Goal: Task Accomplishment & Management: Manage account settings

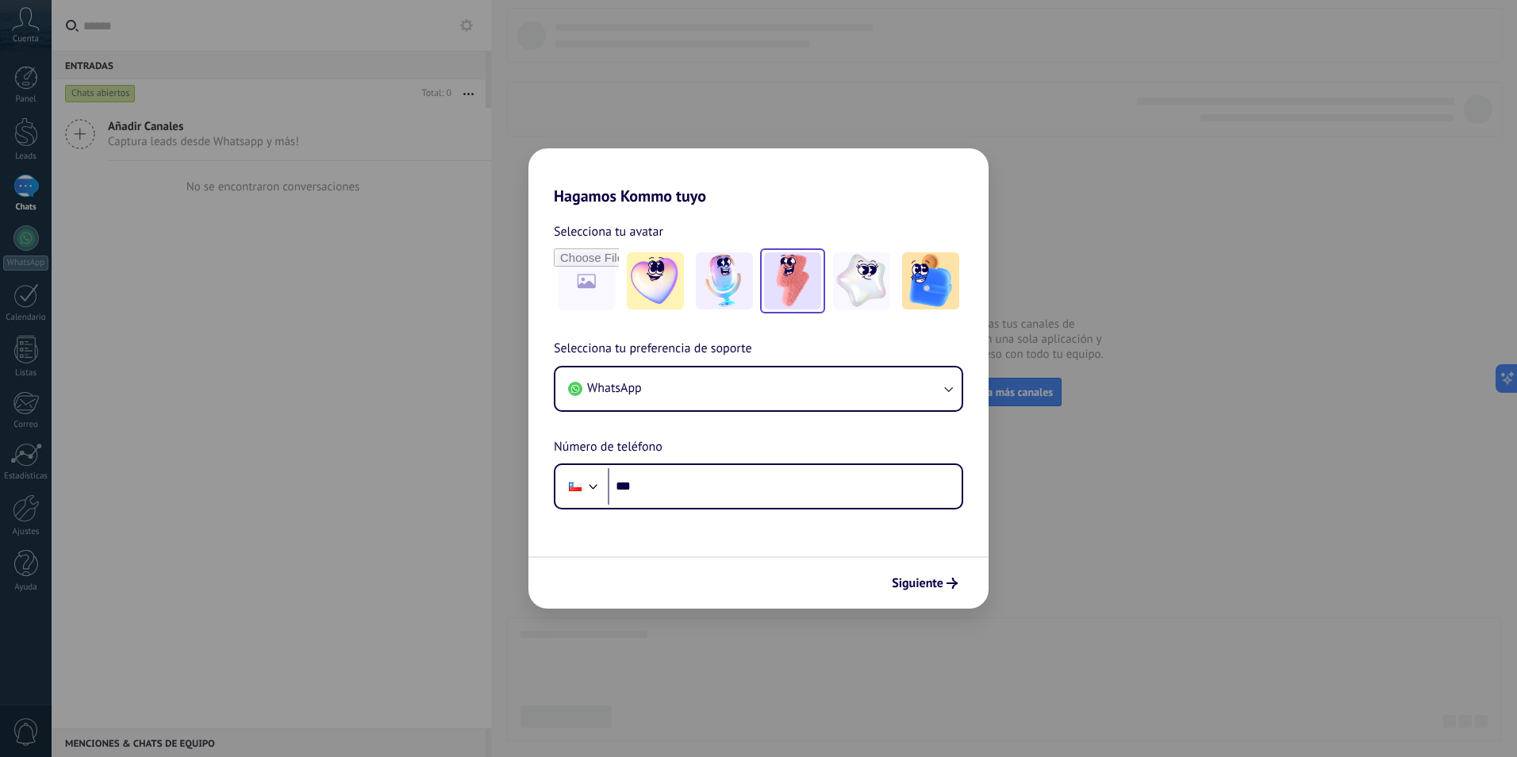
click at [789, 288] on img at bounding box center [792, 280] width 57 height 57
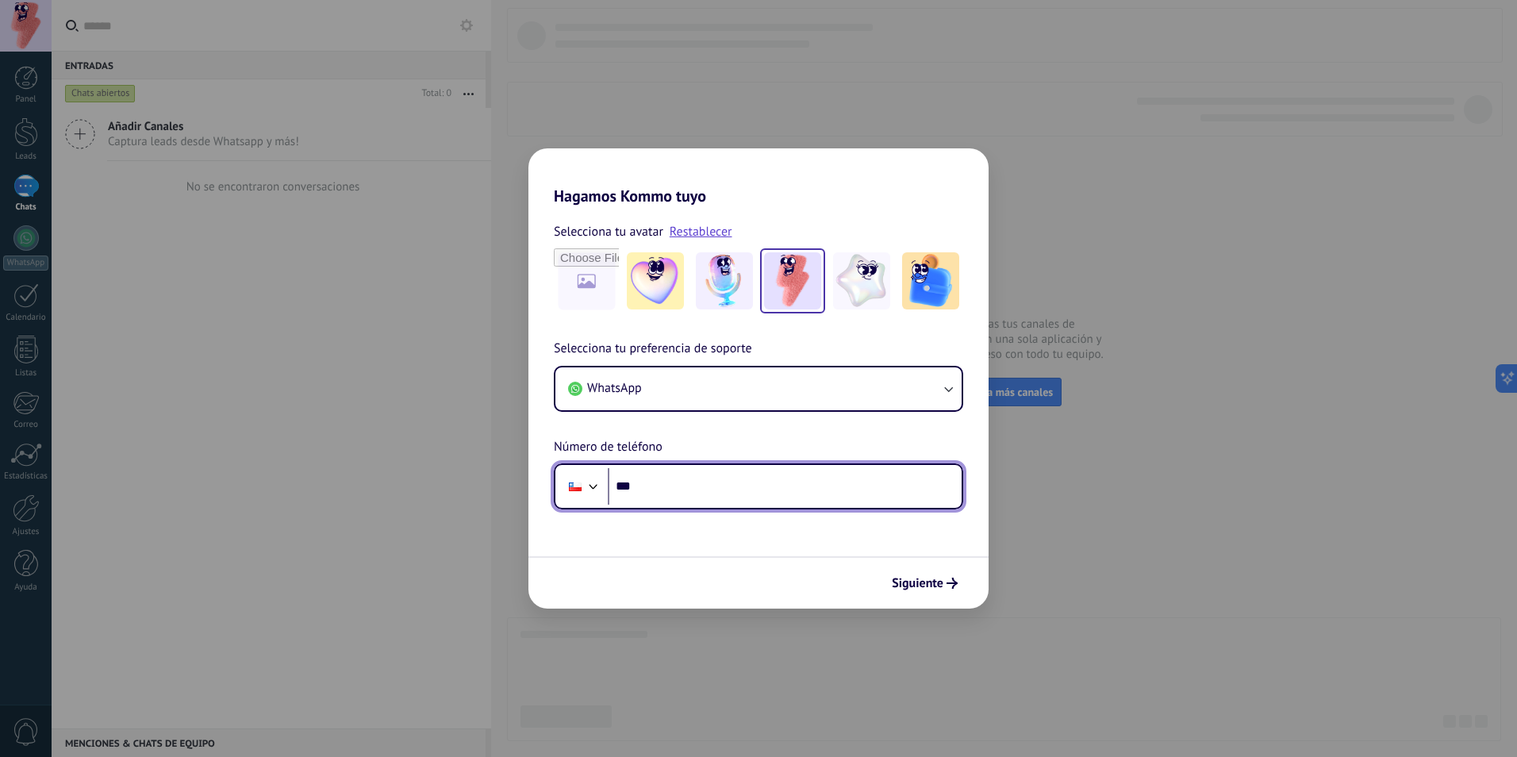
click at [673, 490] on input "***" at bounding box center [785, 486] width 354 height 36
type input "**********"
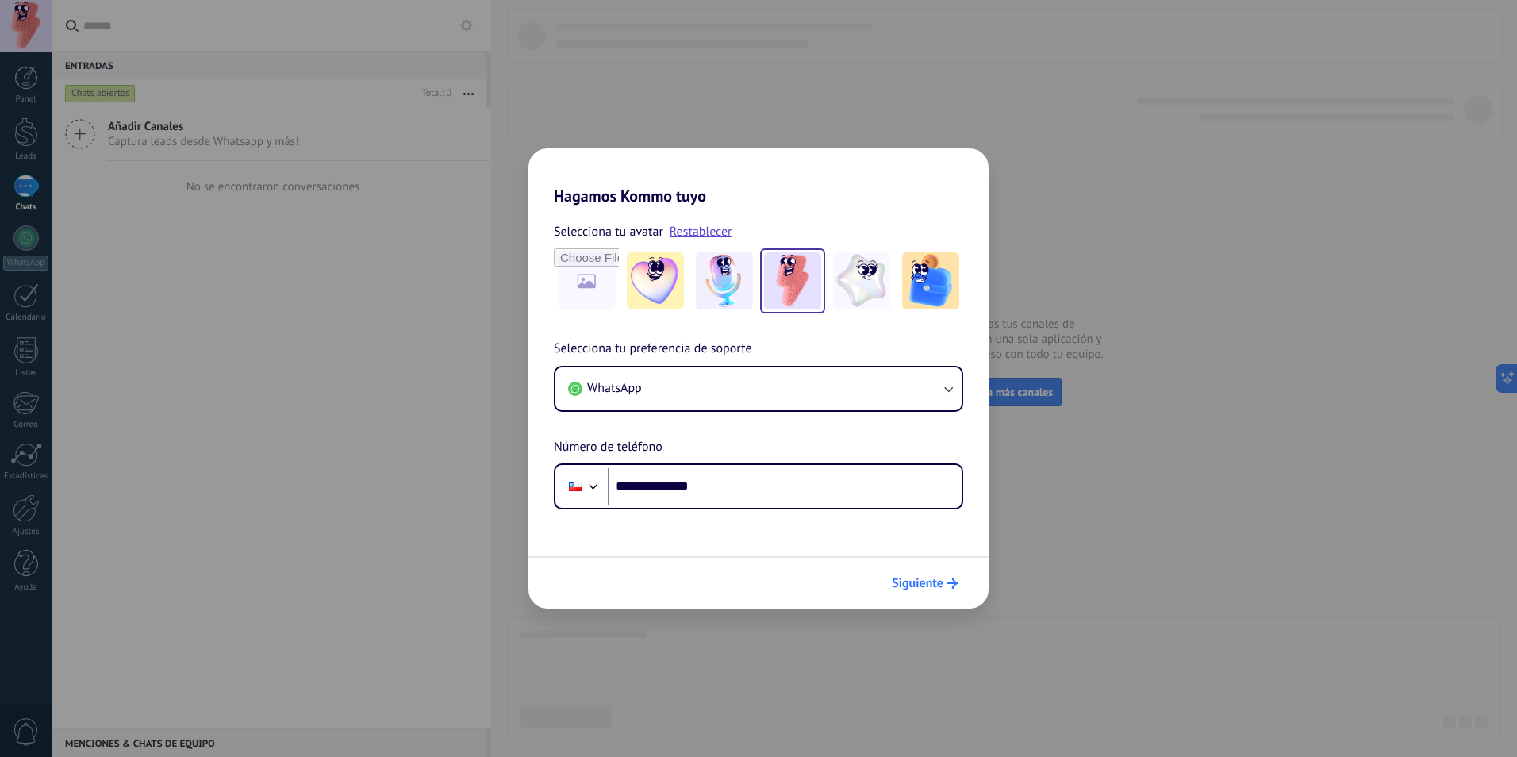
click at [911, 584] on span "Siguiente" at bounding box center [918, 582] width 52 height 11
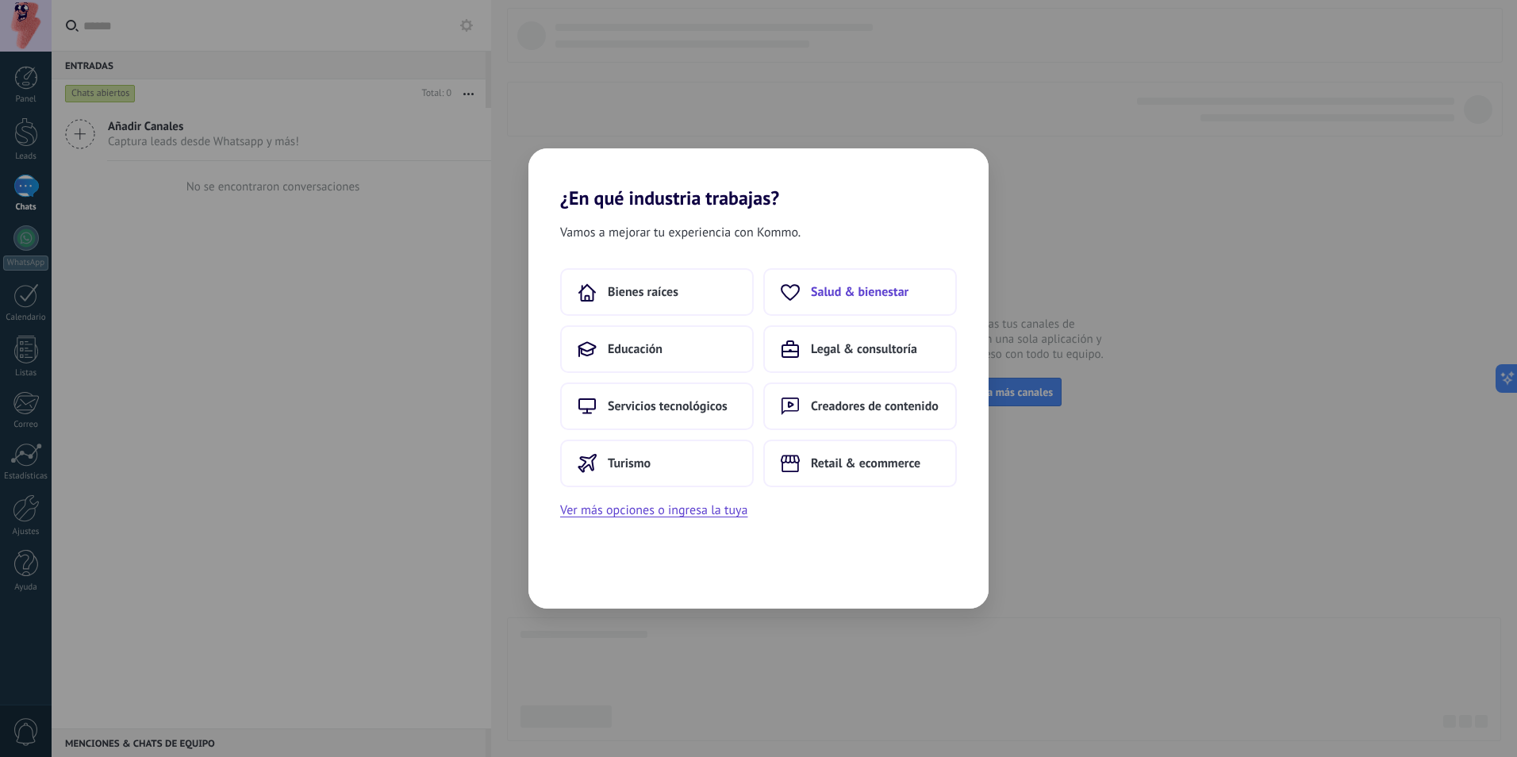
click at [821, 294] on span "Salud & bienestar" at bounding box center [860, 292] width 98 height 16
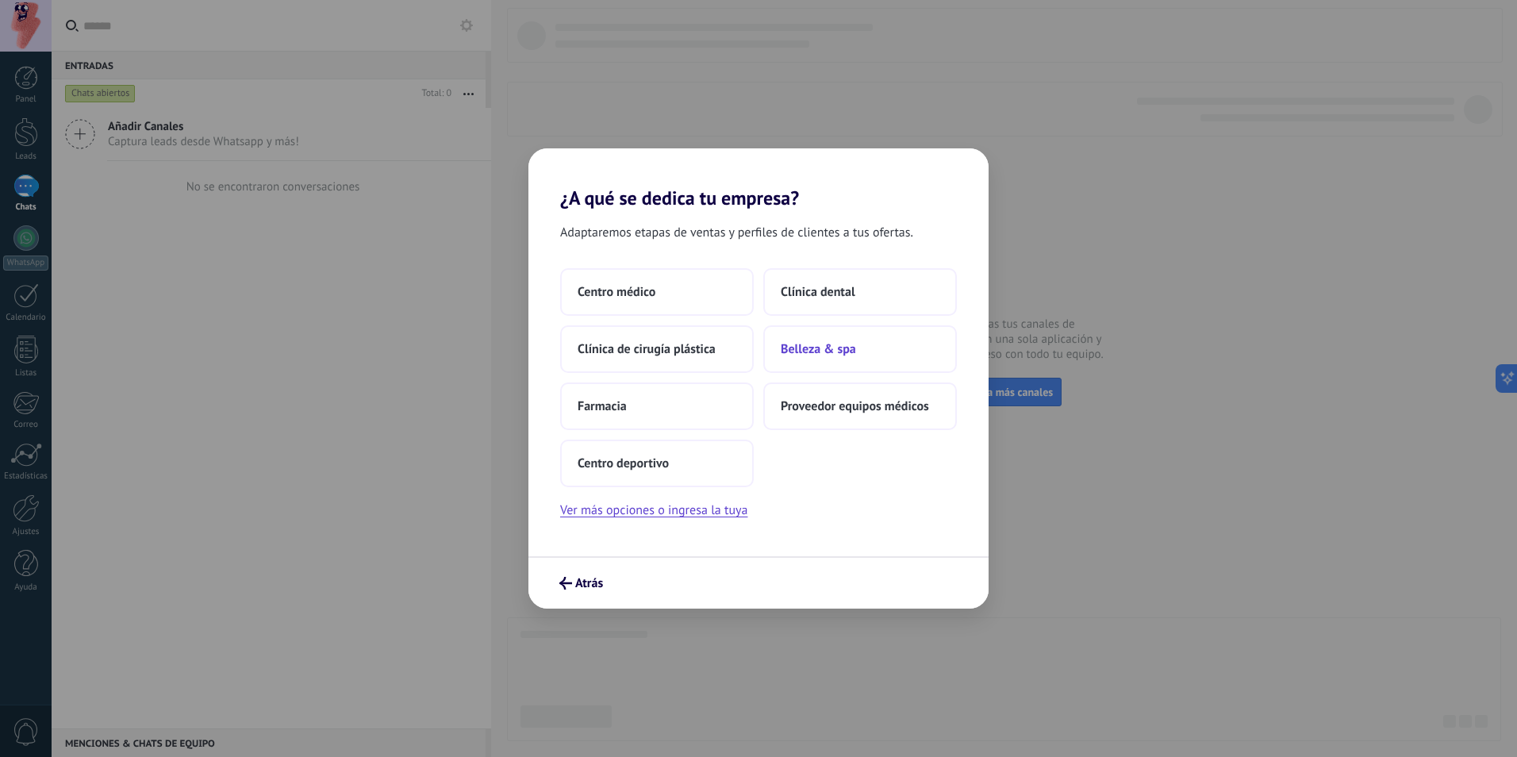
click at [812, 344] on span "Belleza & spa" at bounding box center [818, 349] width 75 height 16
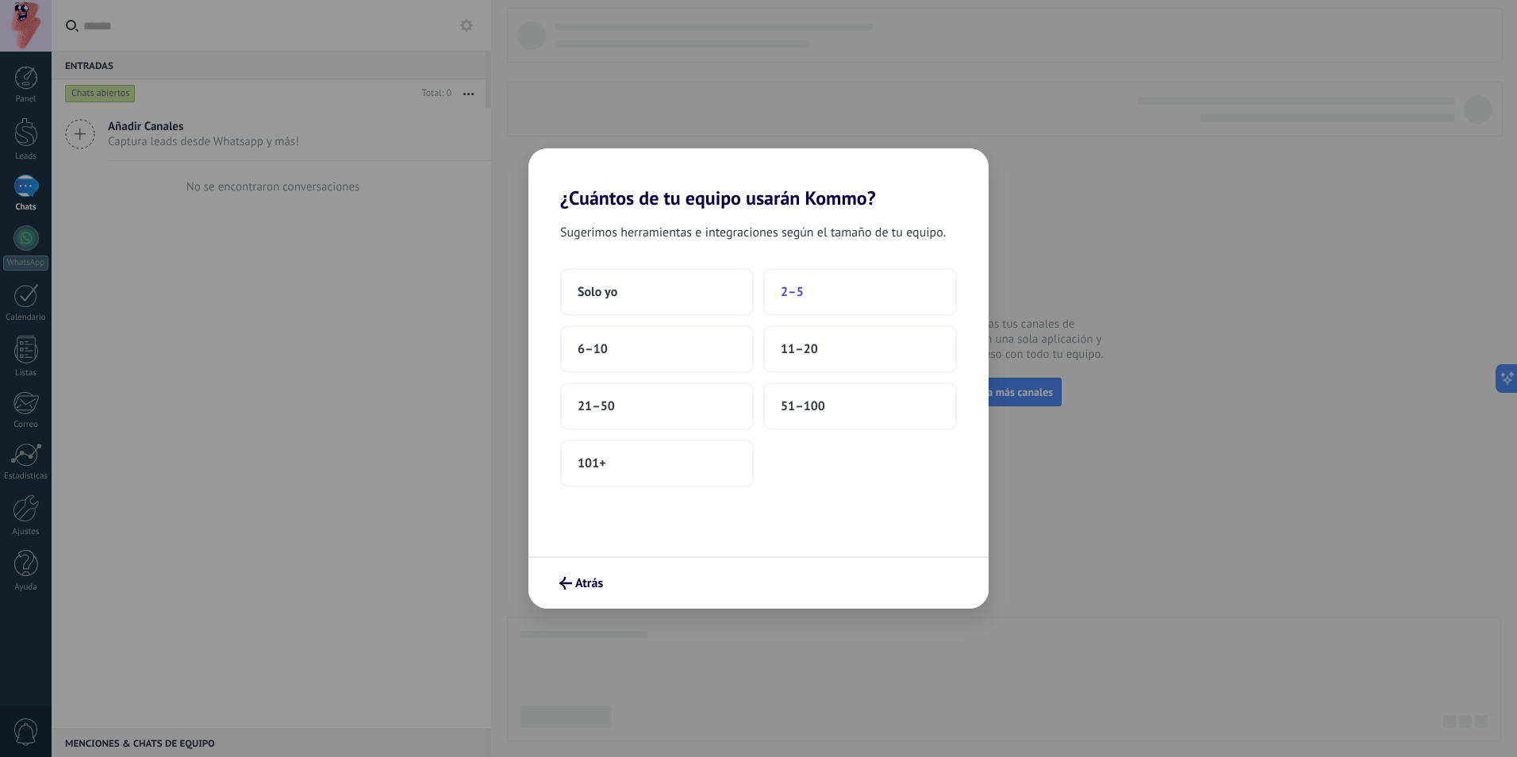
click at [795, 290] on span "2–5" at bounding box center [792, 292] width 23 height 16
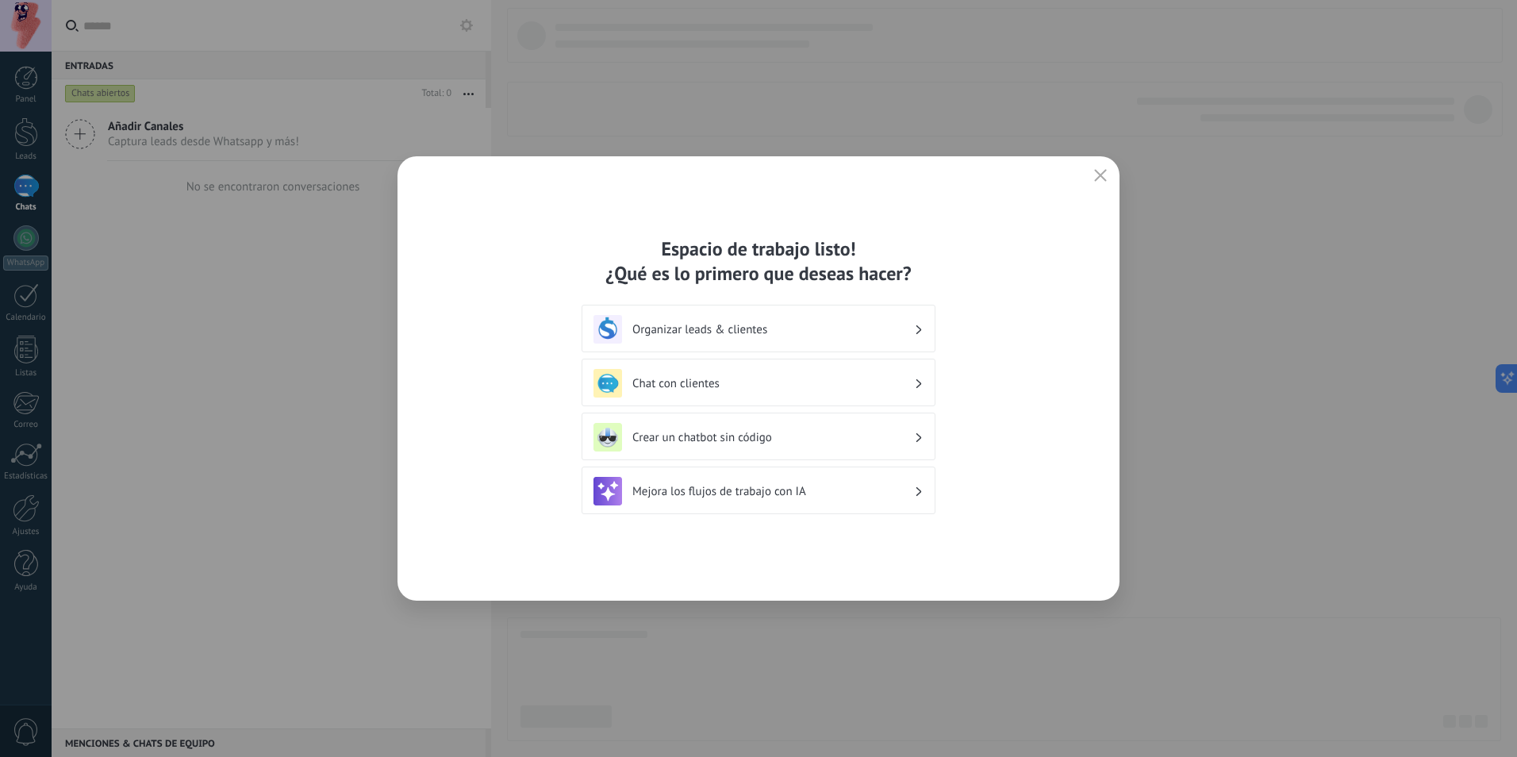
click at [663, 328] on h3 "Organizar leads & clientes" at bounding box center [773, 329] width 282 height 15
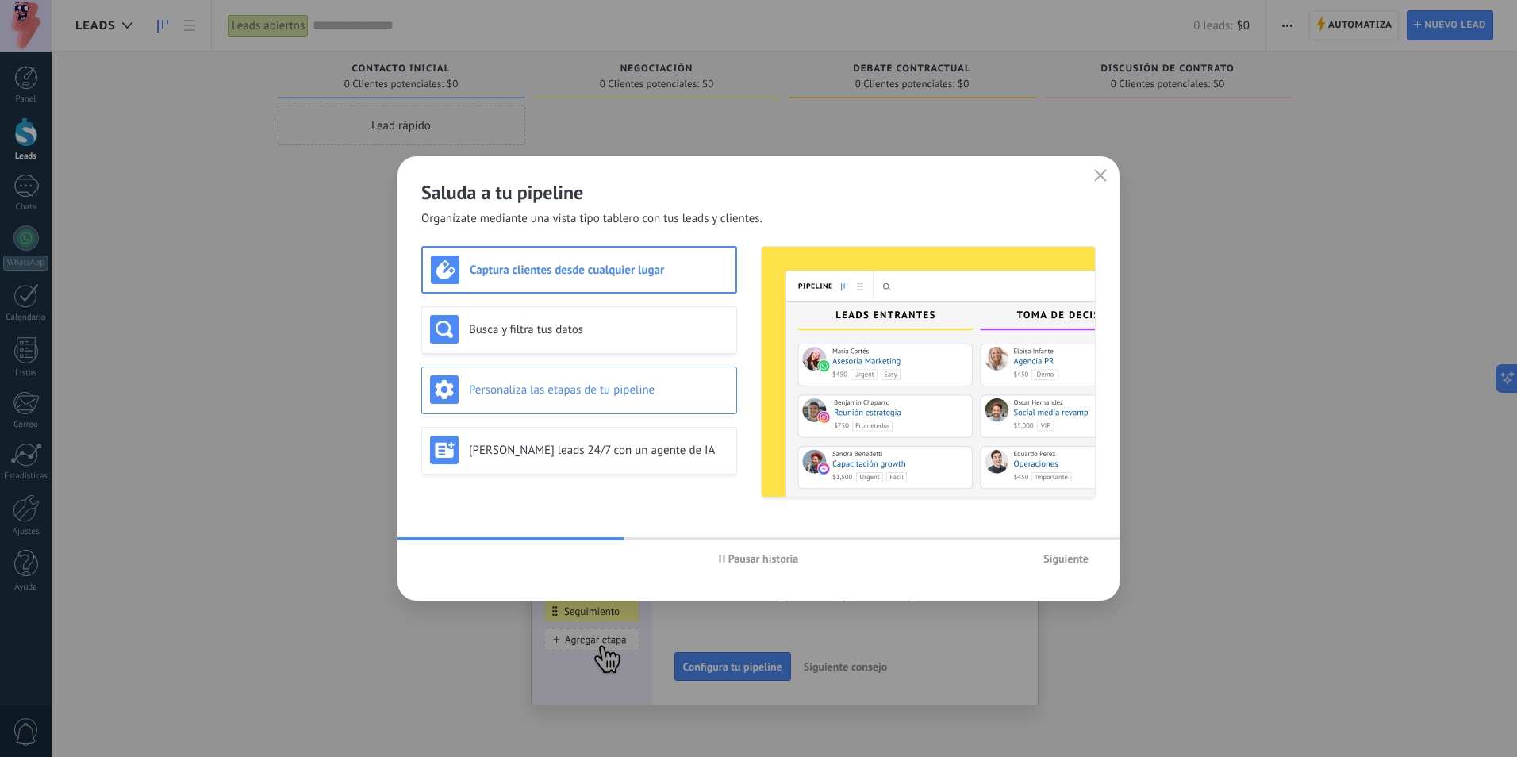
click at [512, 397] on div "Personaliza las etapas de tu pipeline" at bounding box center [579, 389] width 298 height 29
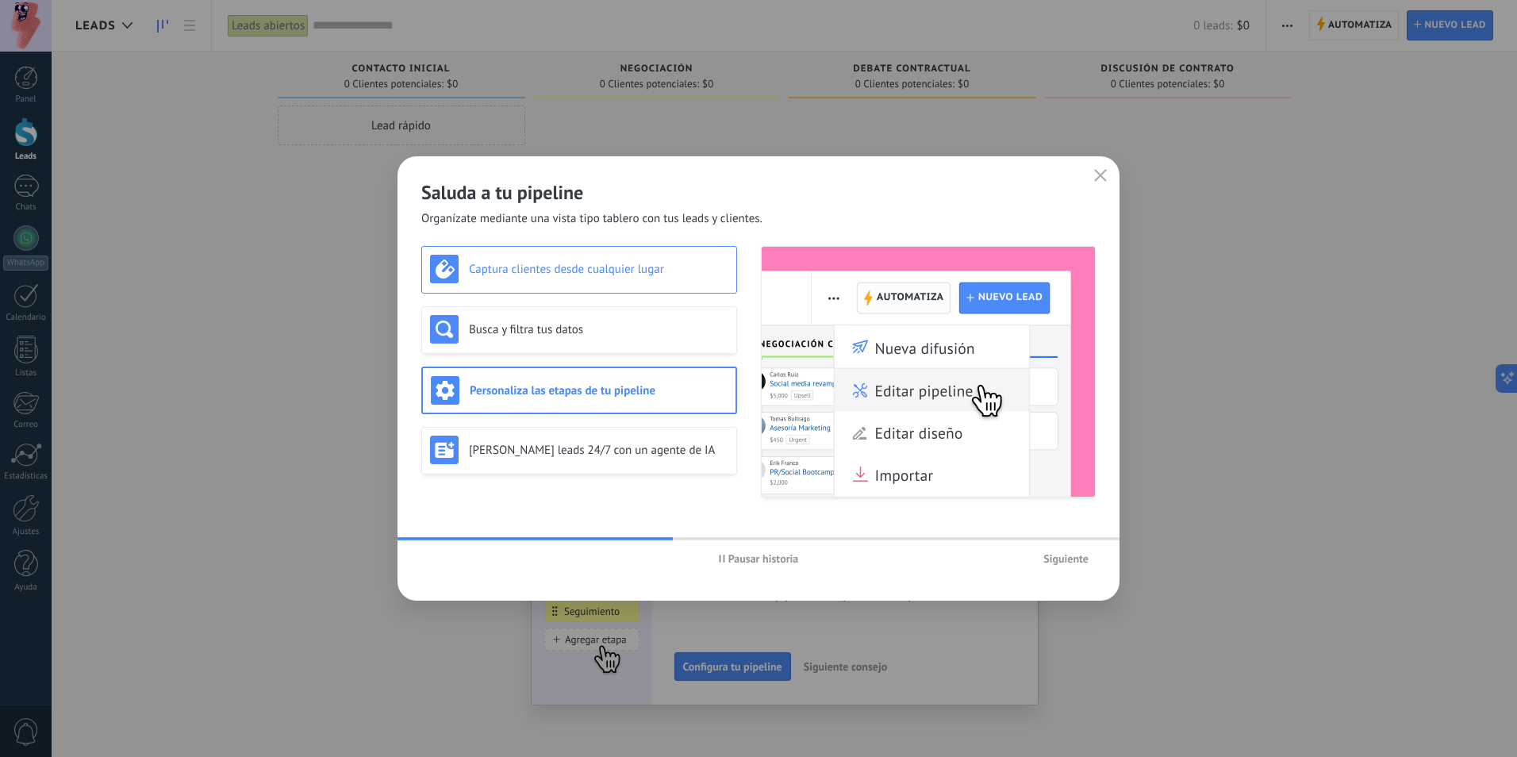
click at [487, 269] on h3 "Captura clientes desde cualquier lugar" at bounding box center [598, 269] width 259 height 15
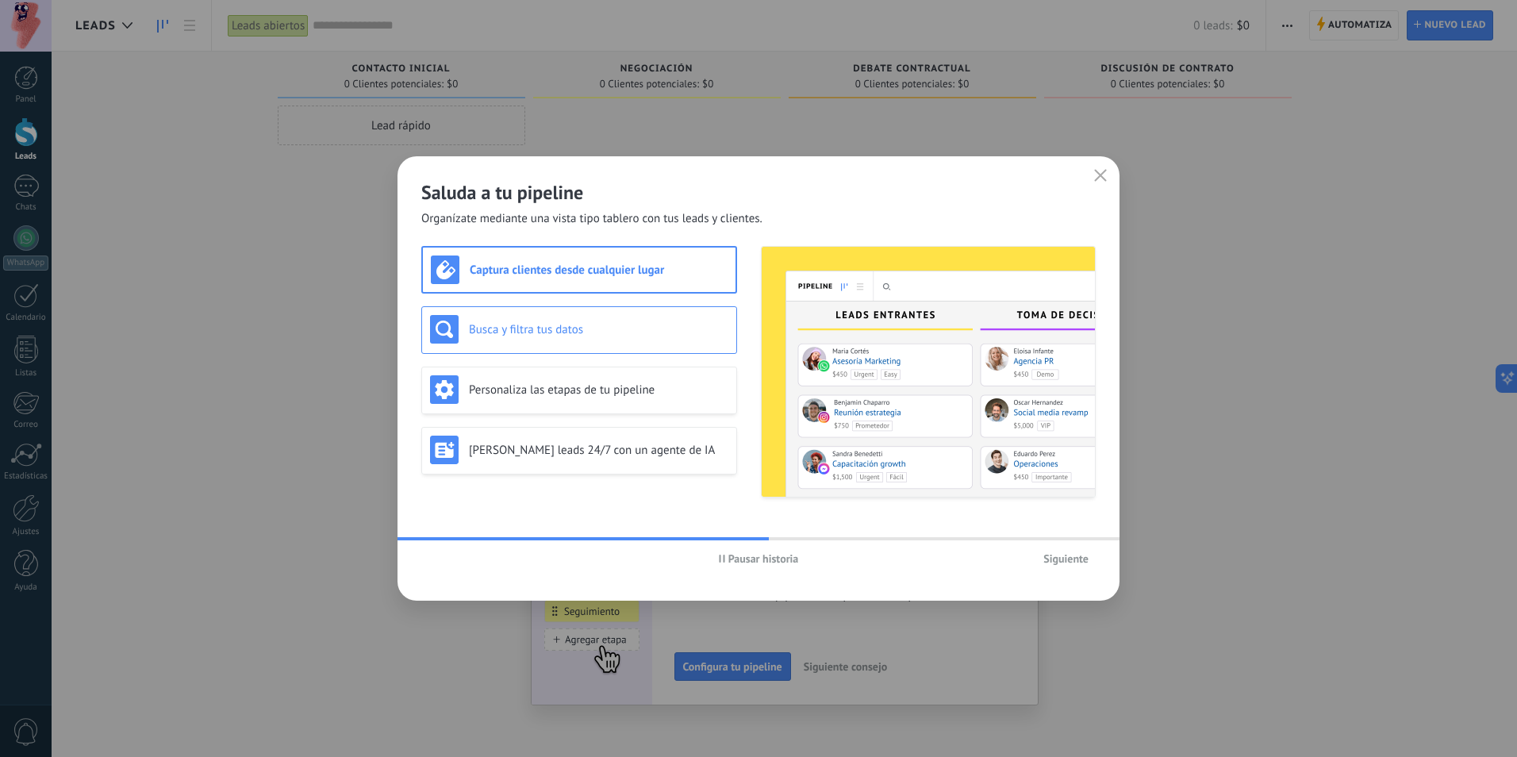
click at [488, 316] on div "Busca y filtra tus datos" at bounding box center [579, 329] width 298 height 29
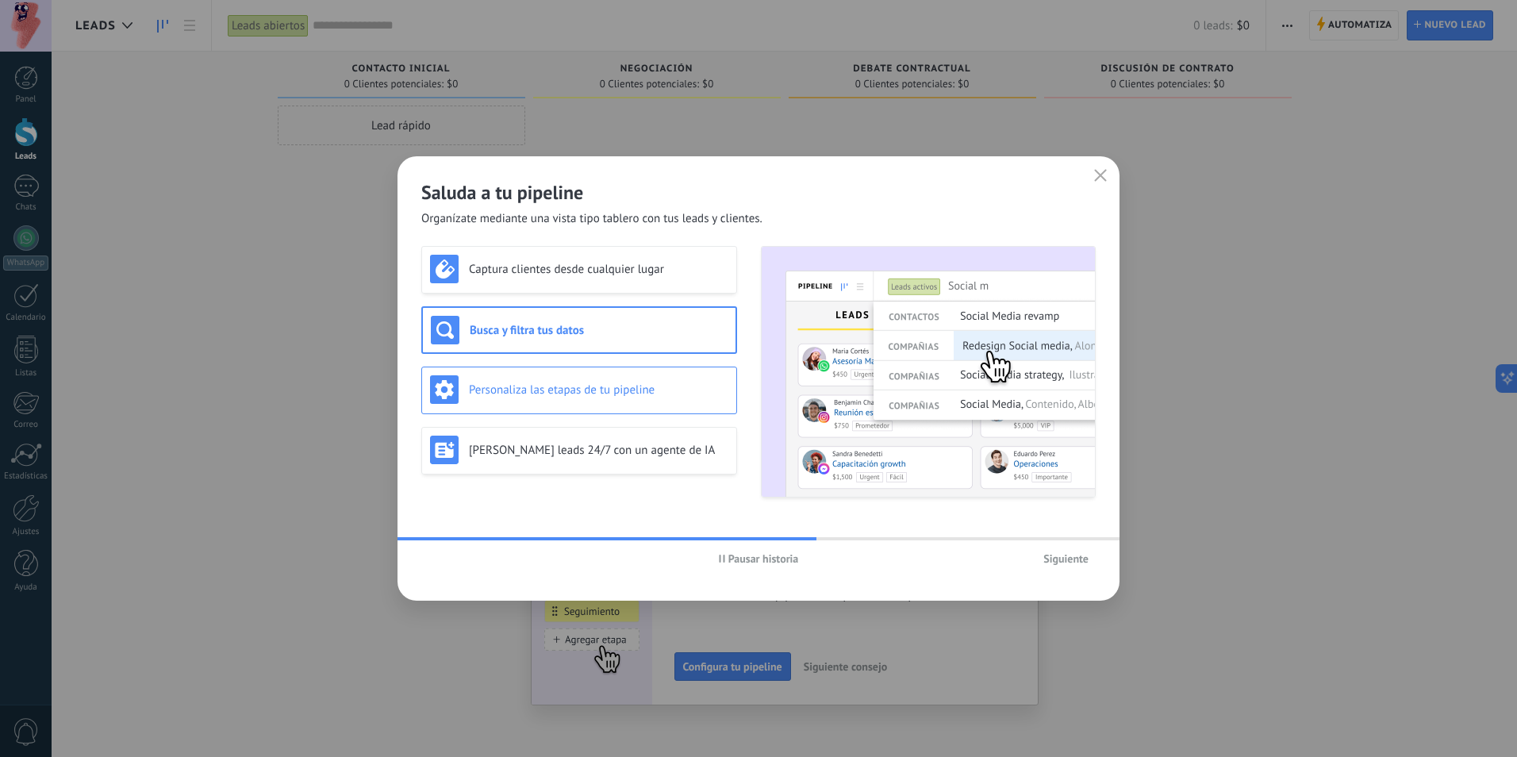
click at [488, 380] on div "Personaliza las etapas de tu pipeline" at bounding box center [579, 389] width 298 height 29
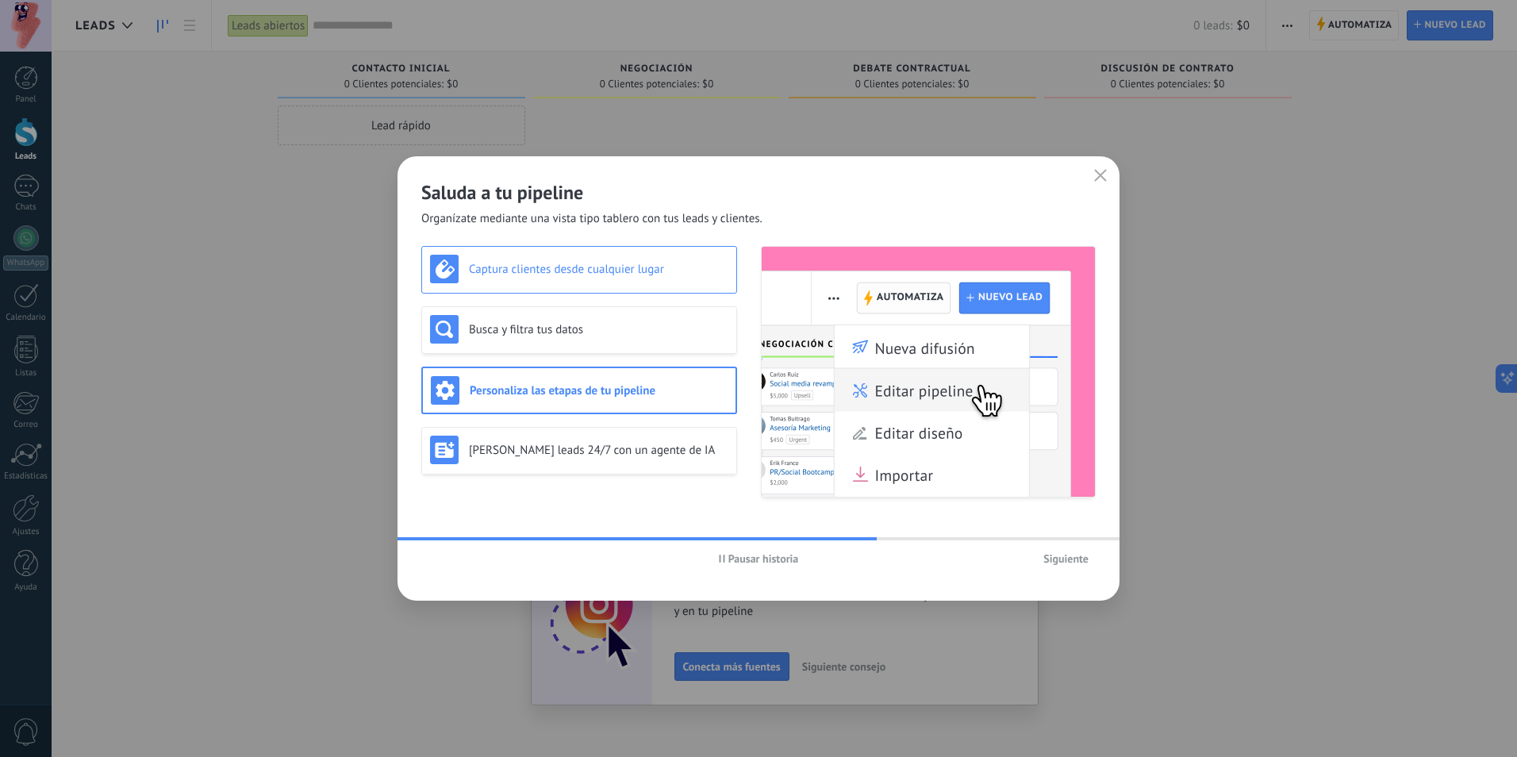
click at [509, 268] on h3 "Captura clientes desde cualquier lugar" at bounding box center [598, 269] width 259 height 15
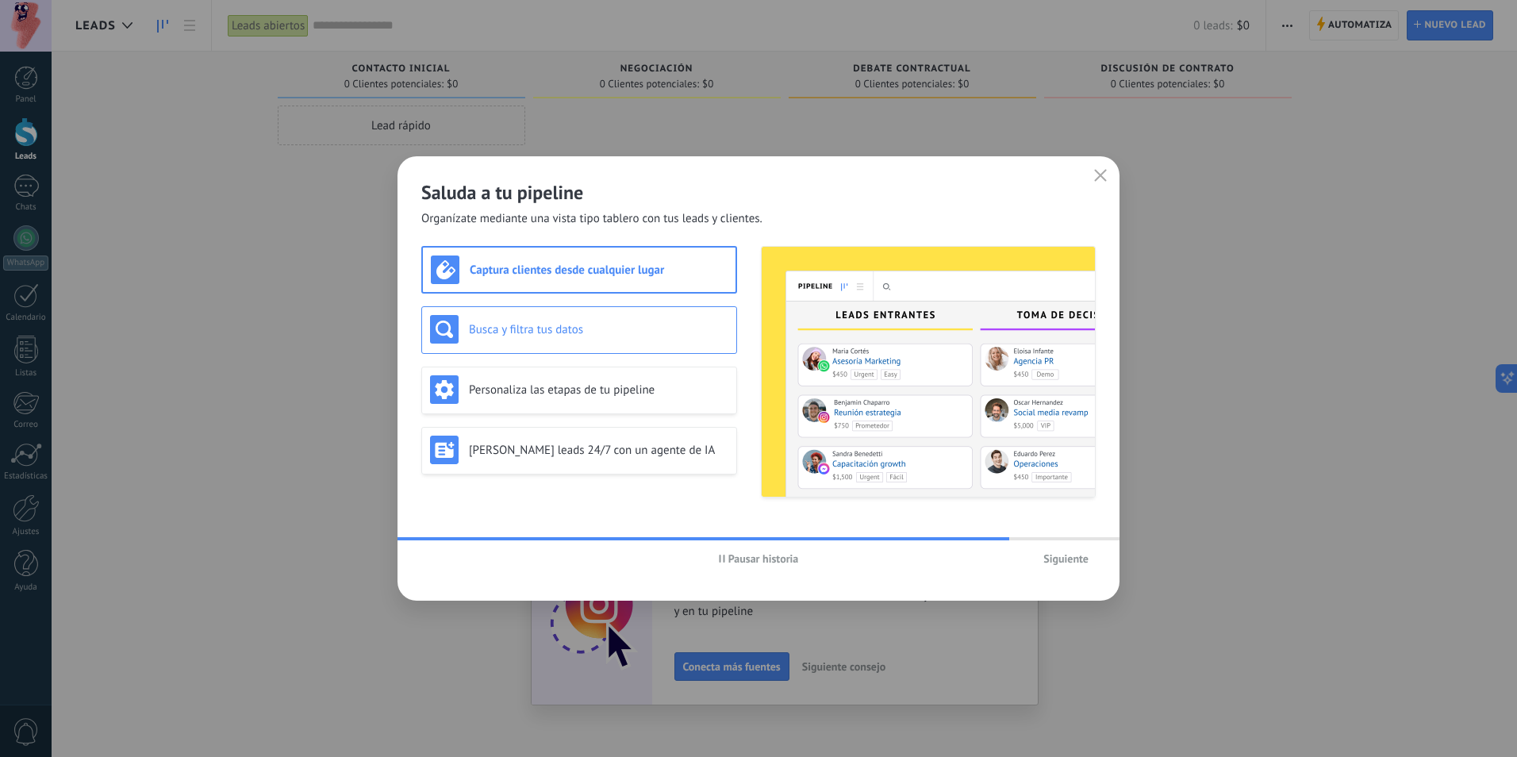
click at [496, 346] on div "Busca y filtra tus datos" at bounding box center [579, 330] width 316 height 48
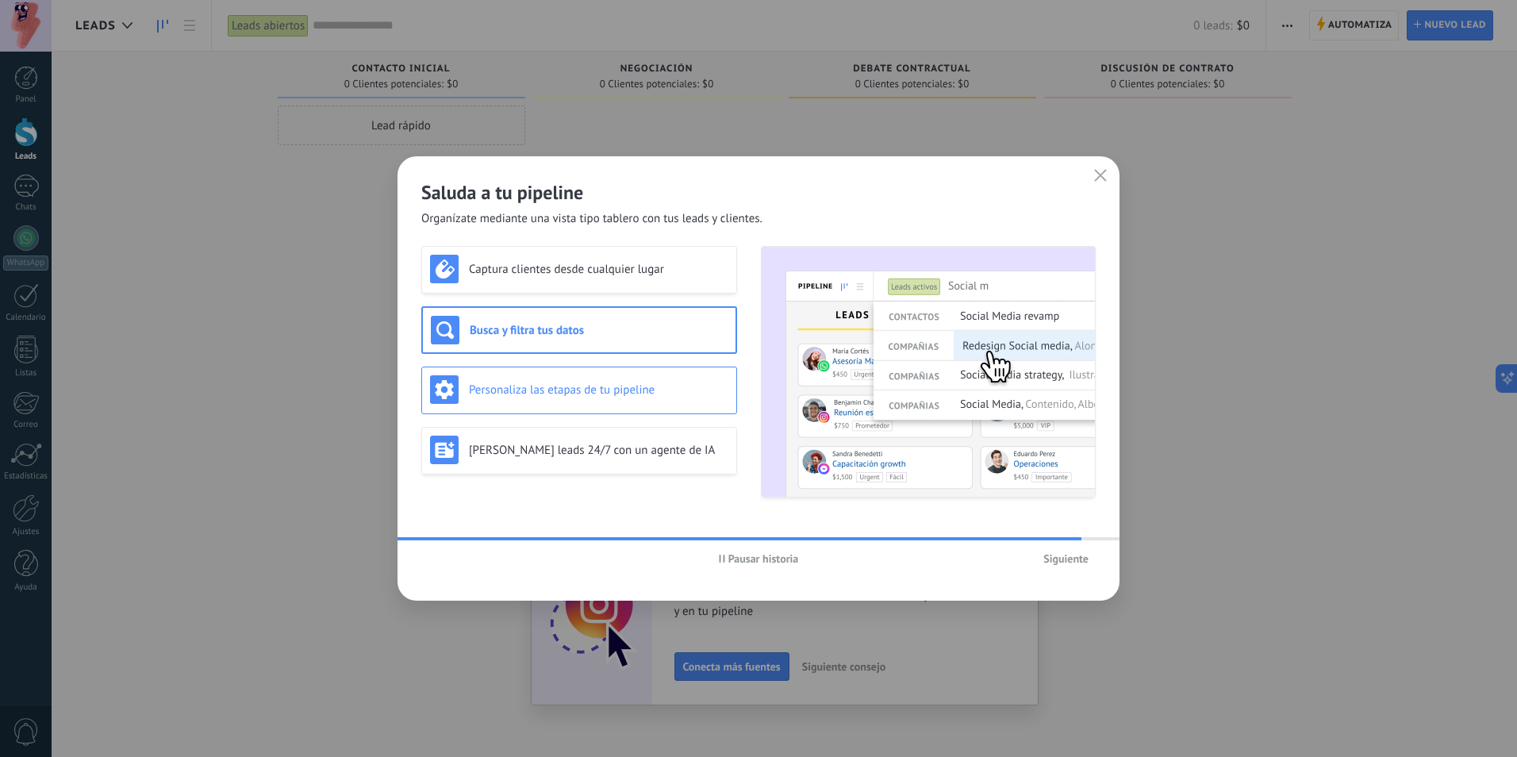
click at [497, 383] on h3 "Personaliza las etapas de tu pipeline" at bounding box center [598, 389] width 259 height 15
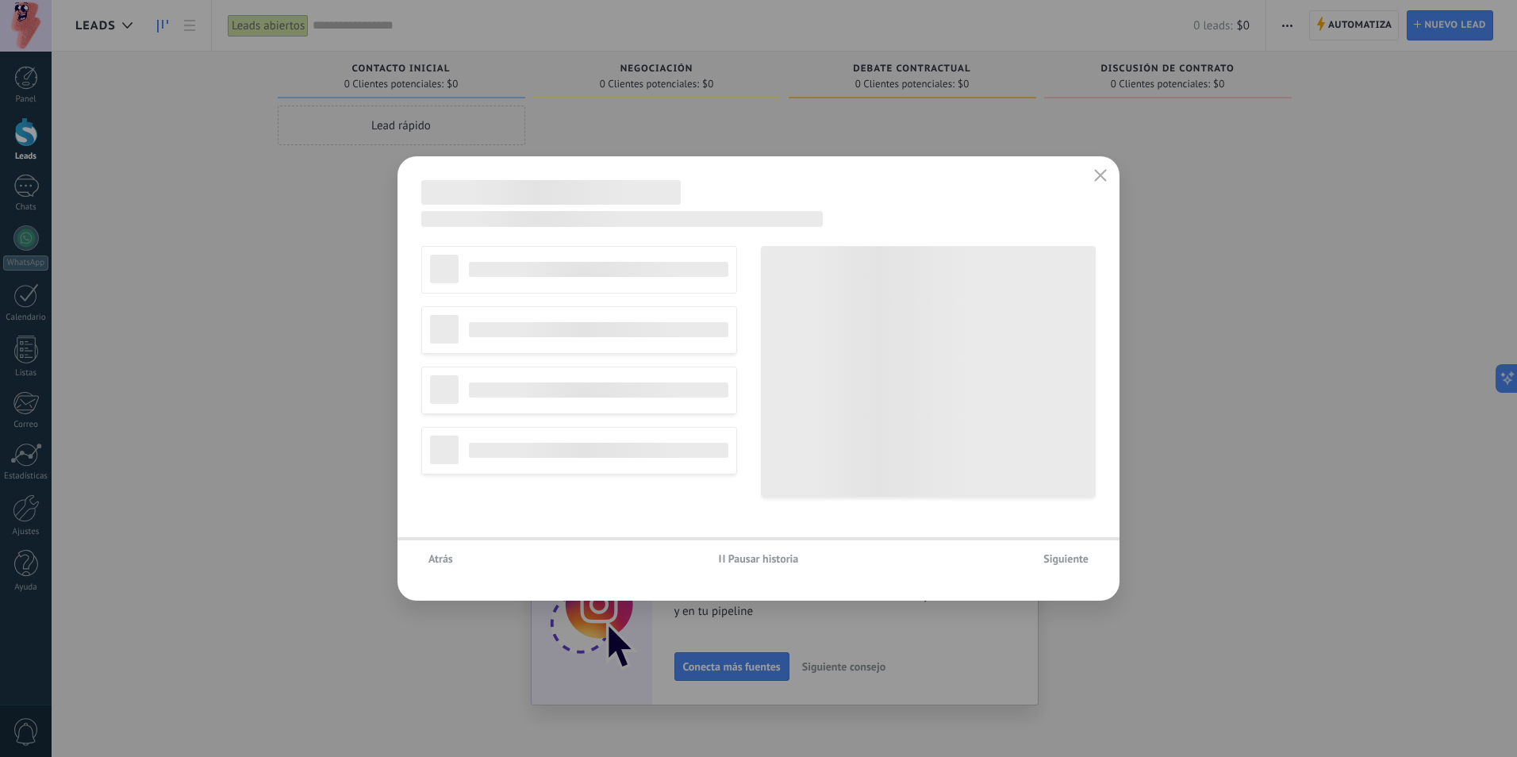
click at [501, 438] on div "No editar pipeline Agencia de viajes Servicios profesionales Agencia de marketi…" at bounding box center [579, 371] width 316 height 251
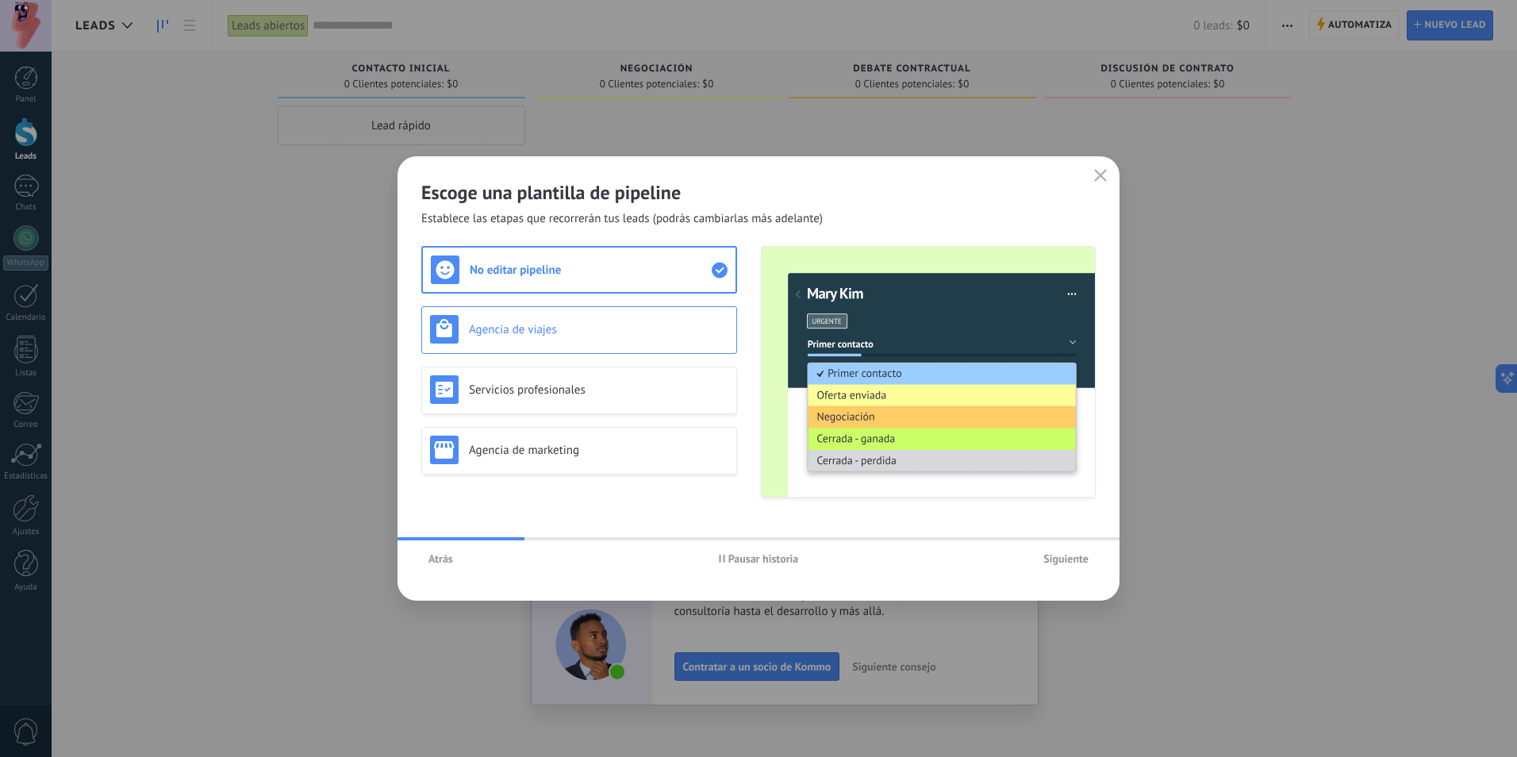
click at [520, 320] on div "Agencia de viajes" at bounding box center [579, 329] width 298 height 29
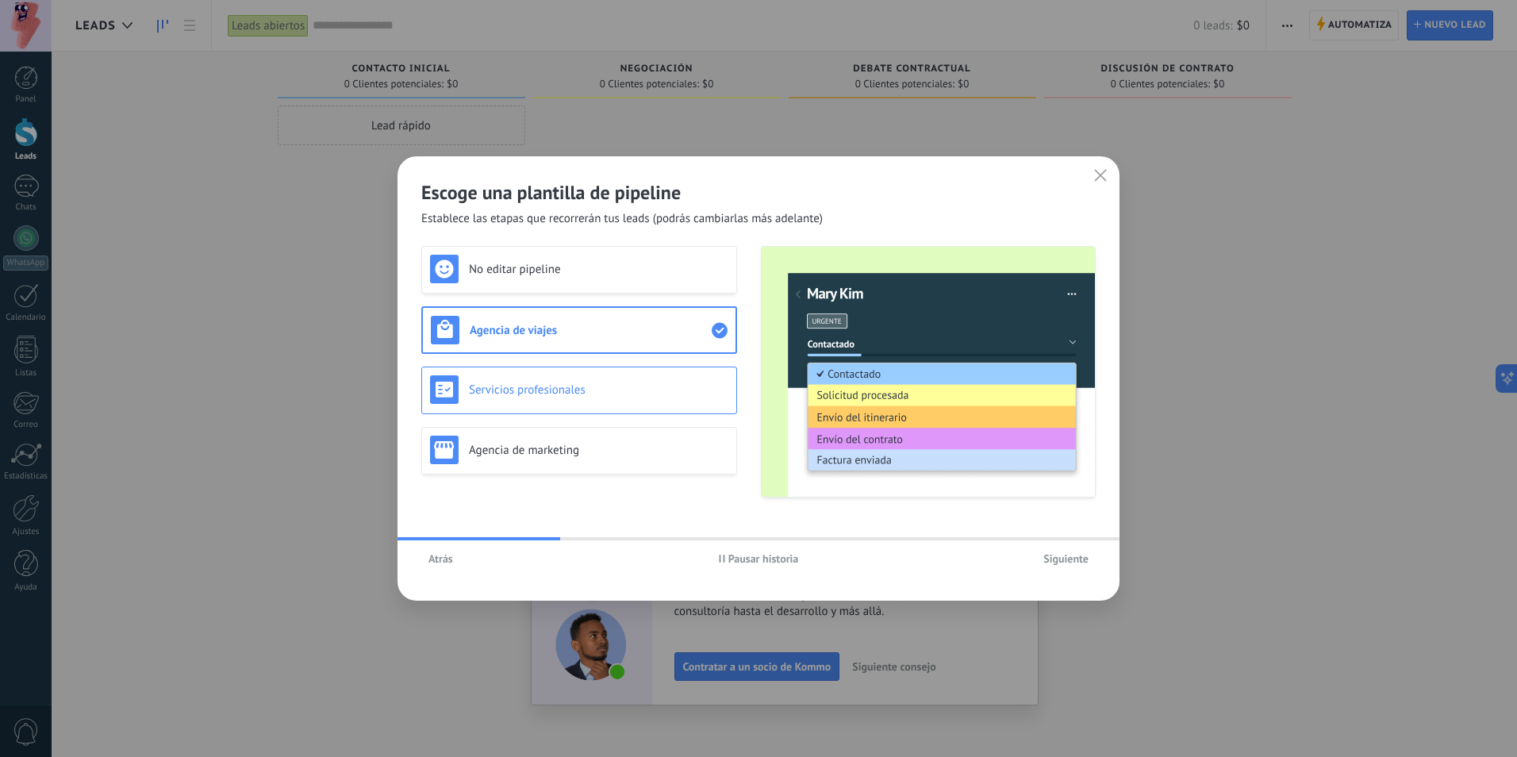
click at [516, 387] on h3 "Servicios profesionales" at bounding box center [598, 389] width 259 height 15
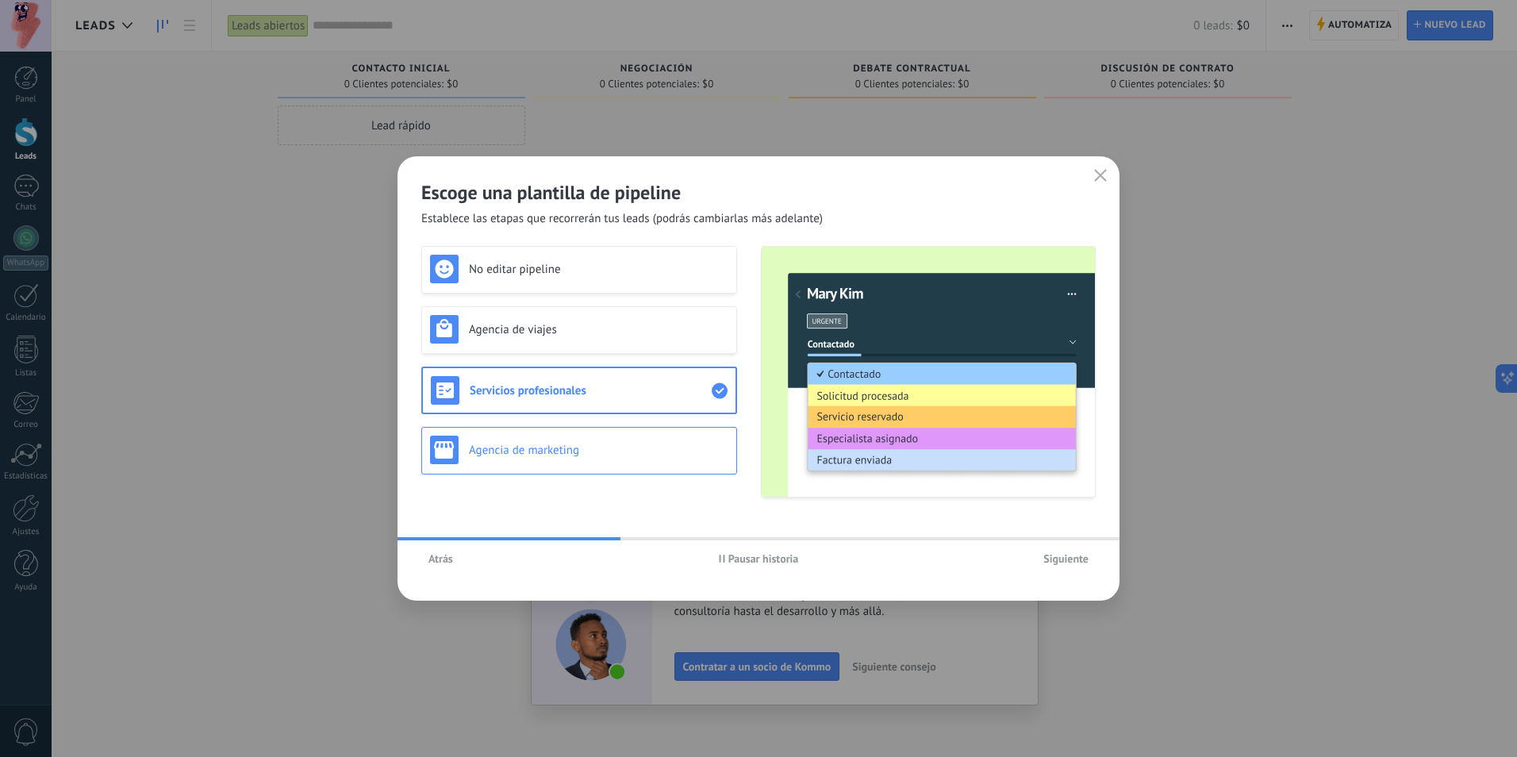
click at [520, 443] on h3 "Agencia de marketing" at bounding box center [598, 450] width 259 height 15
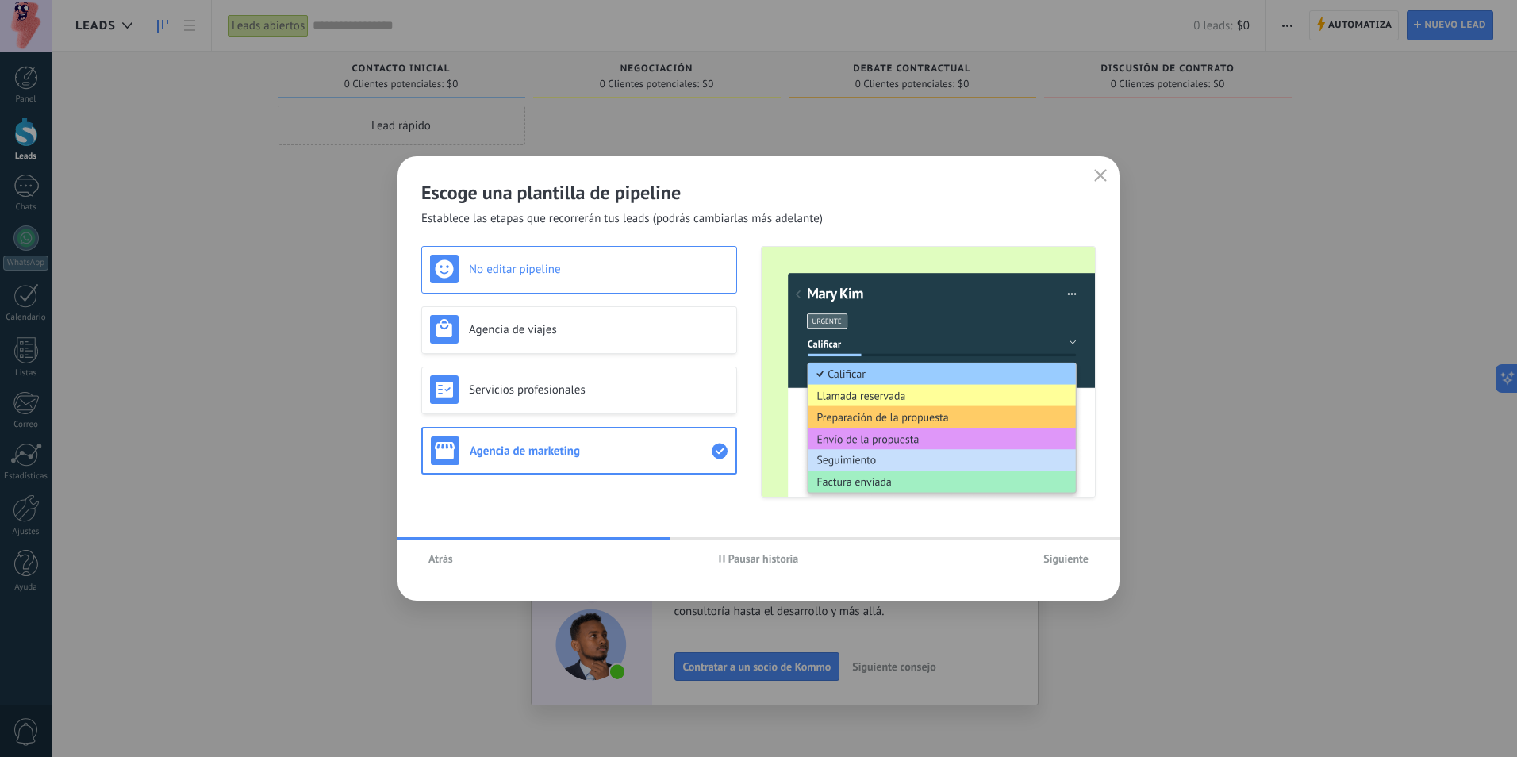
click at [518, 275] on h3 "No editar pipeline" at bounding box center [598, 269] width 259 height 15
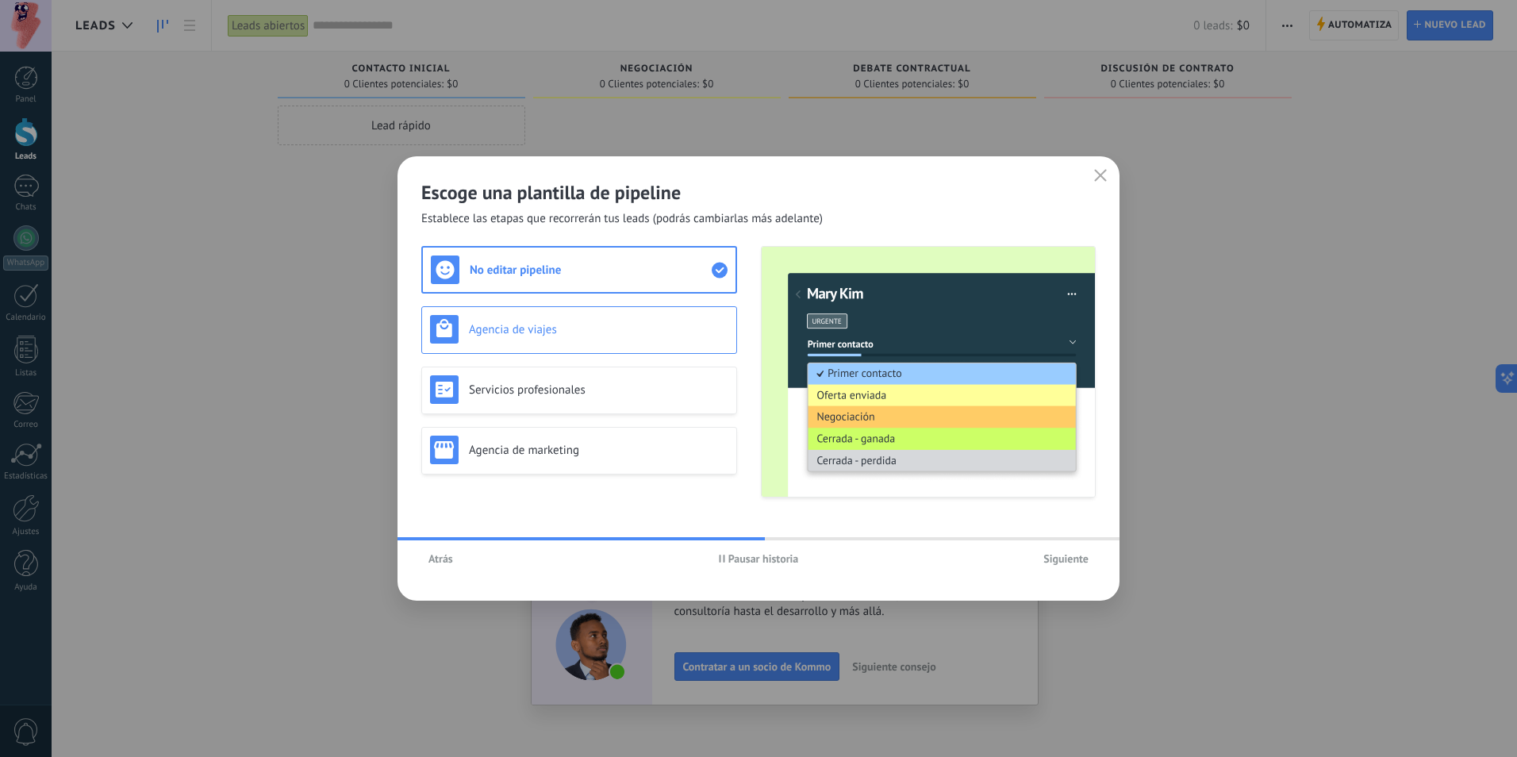
click at [517, 333] on h3 "Agencia de viajes" at bounding box center [598, 329] width 259 height 15
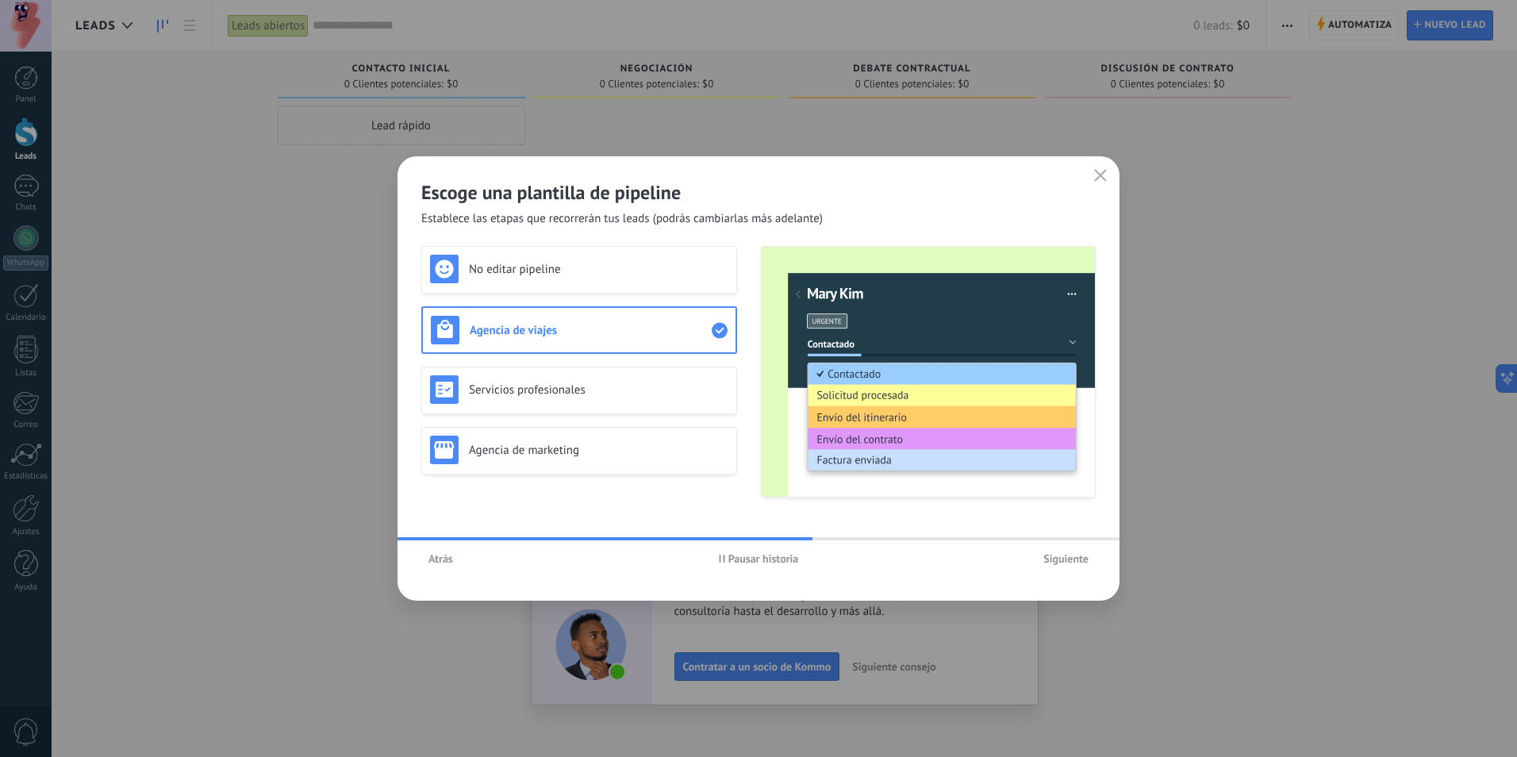
click at [515, 363] on div "No editar pipeline Agencia de viajes Servicios profesionales Agencia de marketi…" at bounding box center [579, 371] width 316 height 251
click at [520, 383] on div "Servicios profesionales" at bounding box center [579, 389] width 298 height 29
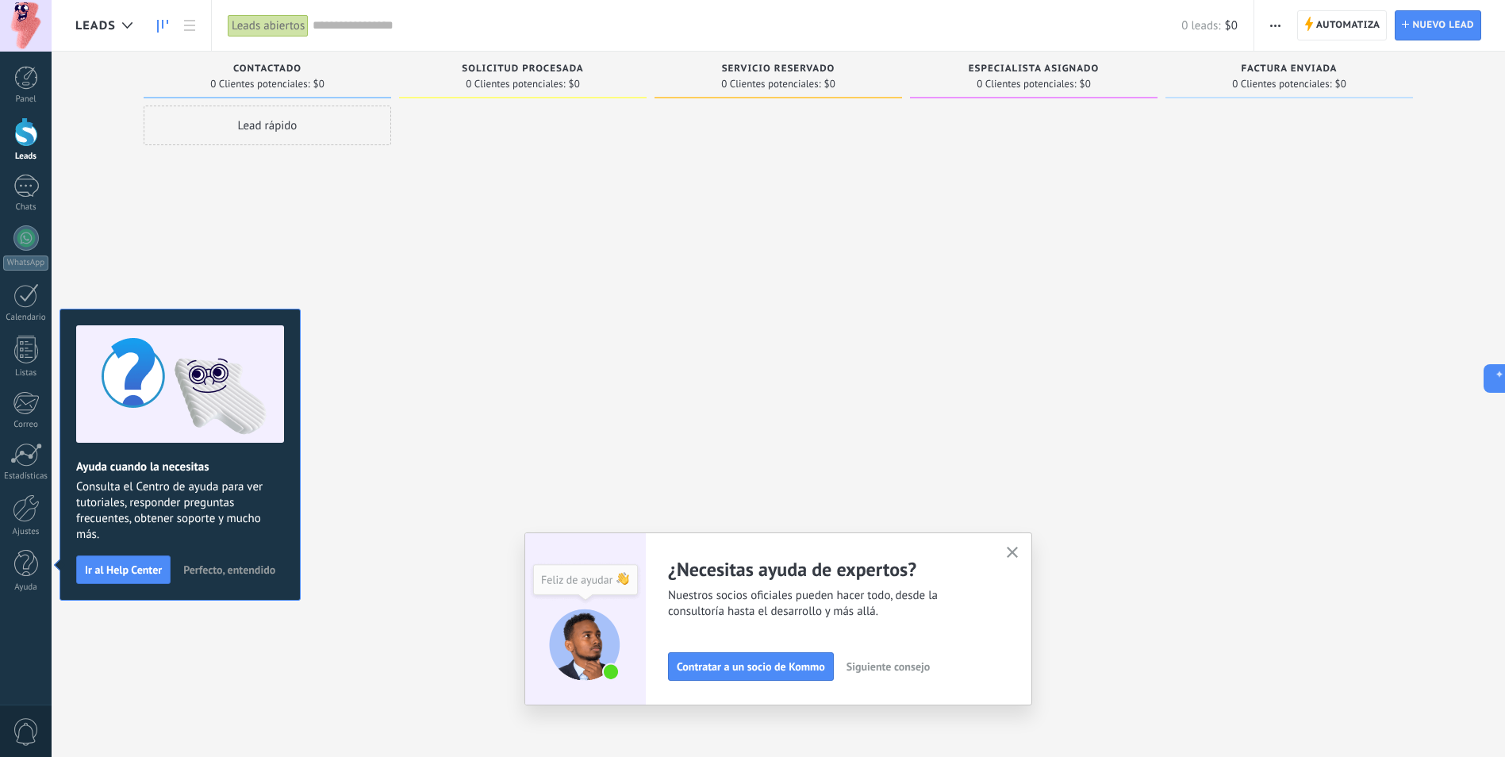
click at [1019, 553] on icon "button" at bounding box center [1013, 553] width 12 height 12
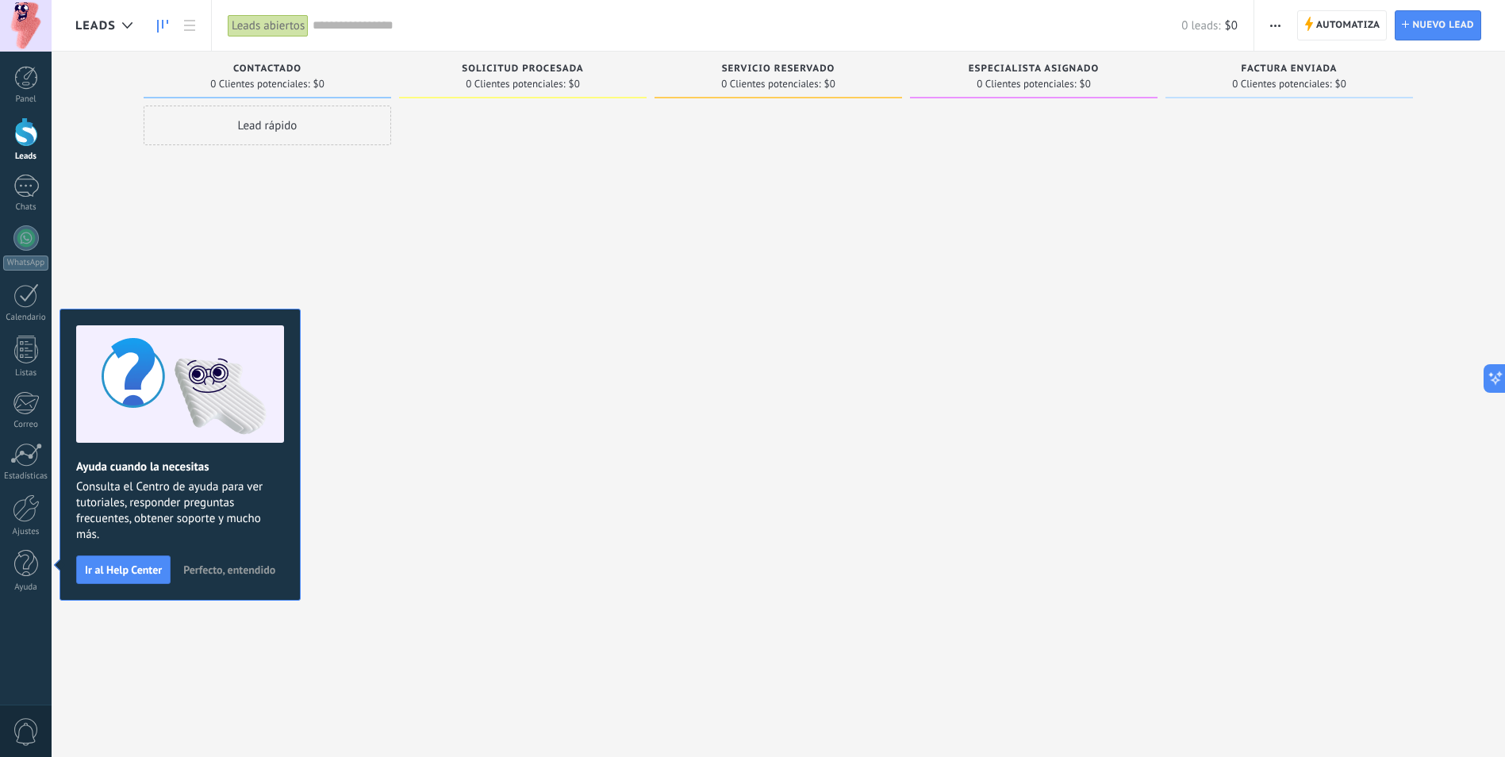
click at [215, 569] on span "Perfecto, entendido" at bounding box center [229, 569] width 92 height 11
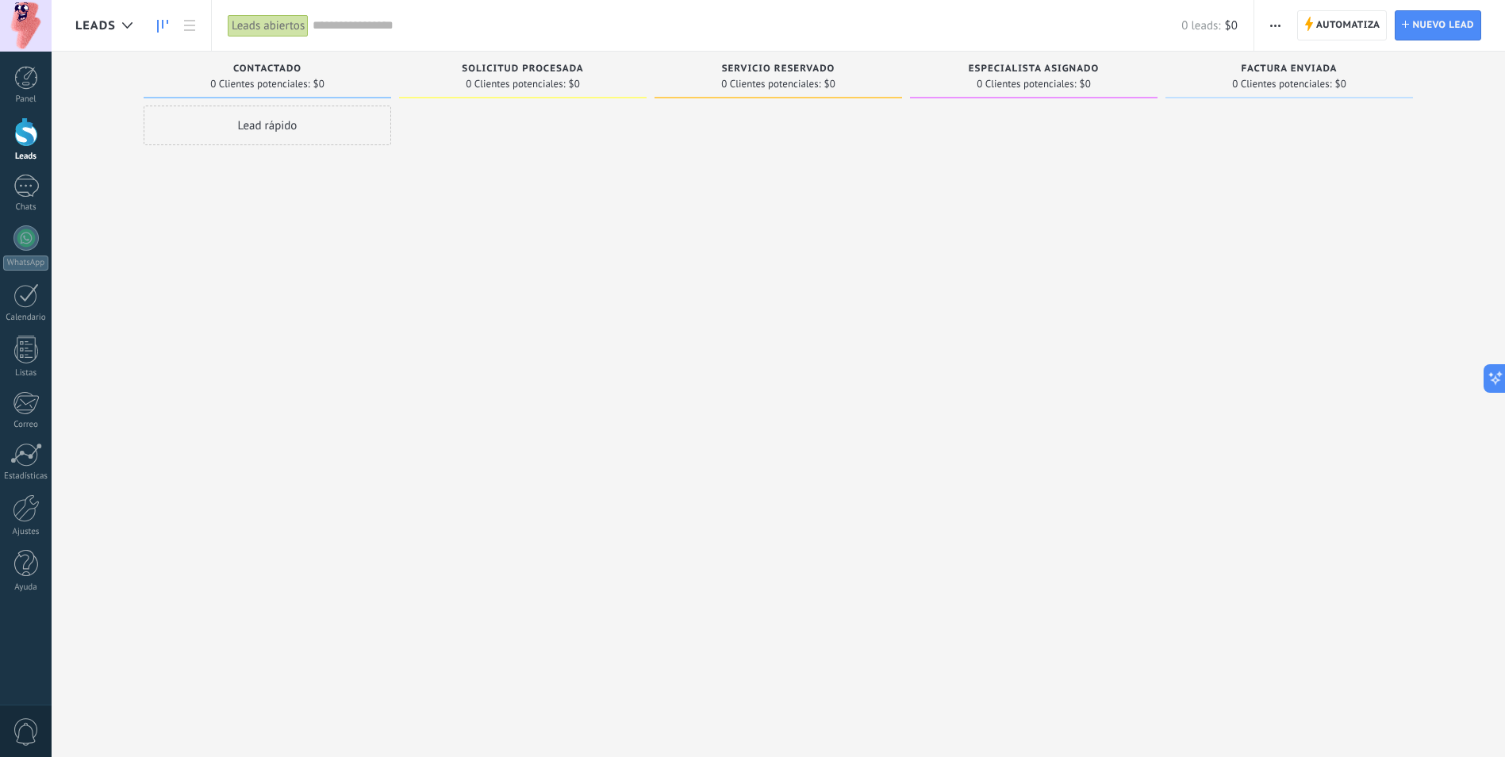
click at [25, 146] on div at bounding box center [26, 131] width 24 height 29
click at [27, 95] on div "Panel" at bounding box center [26, 99] width 46 height 10
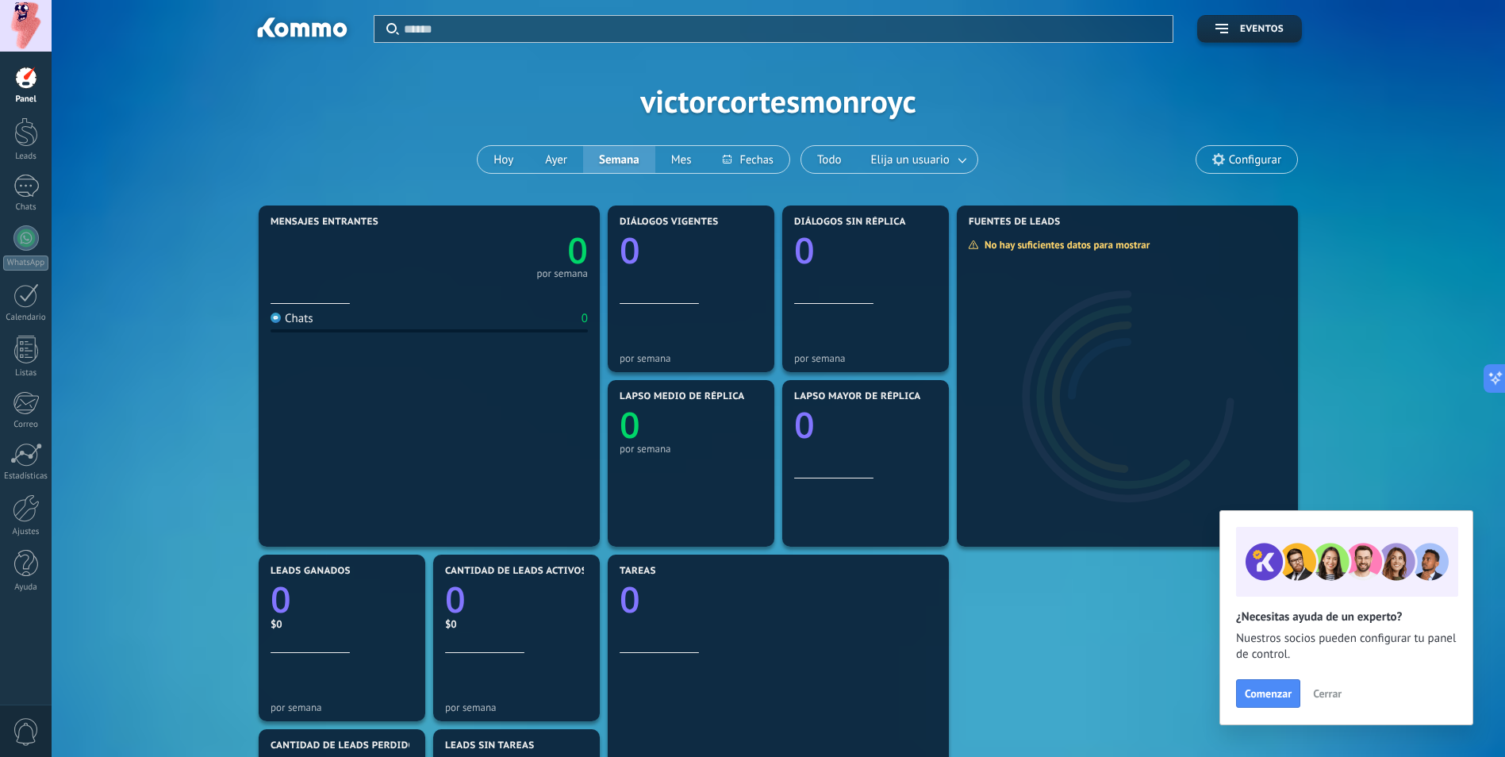
click at [1323, 693] on span "Cerrar" at bounding box center [1327, 693] width 29 height 11
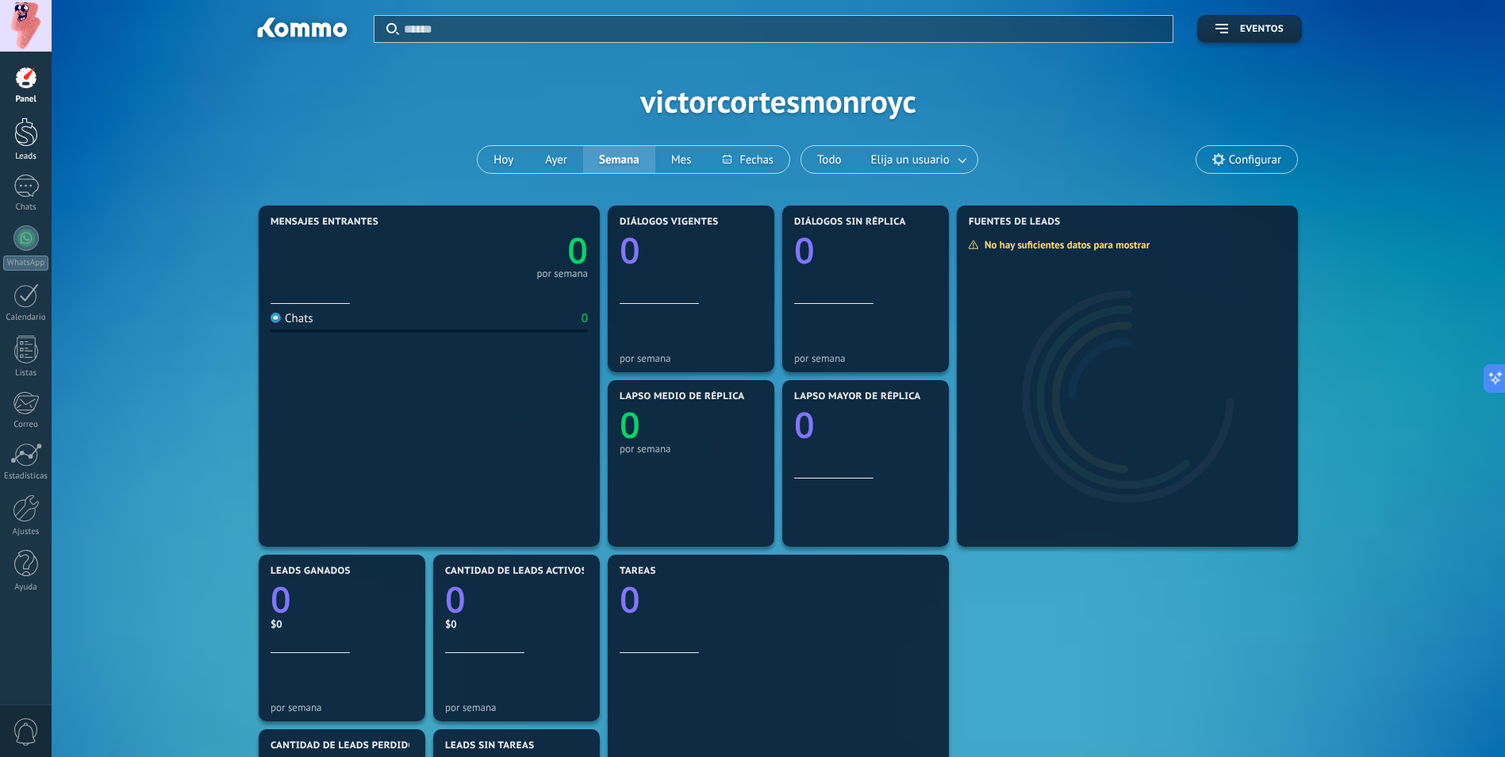
click at [14, 128] on div at bounding box center [26, 131] width 24 height 29
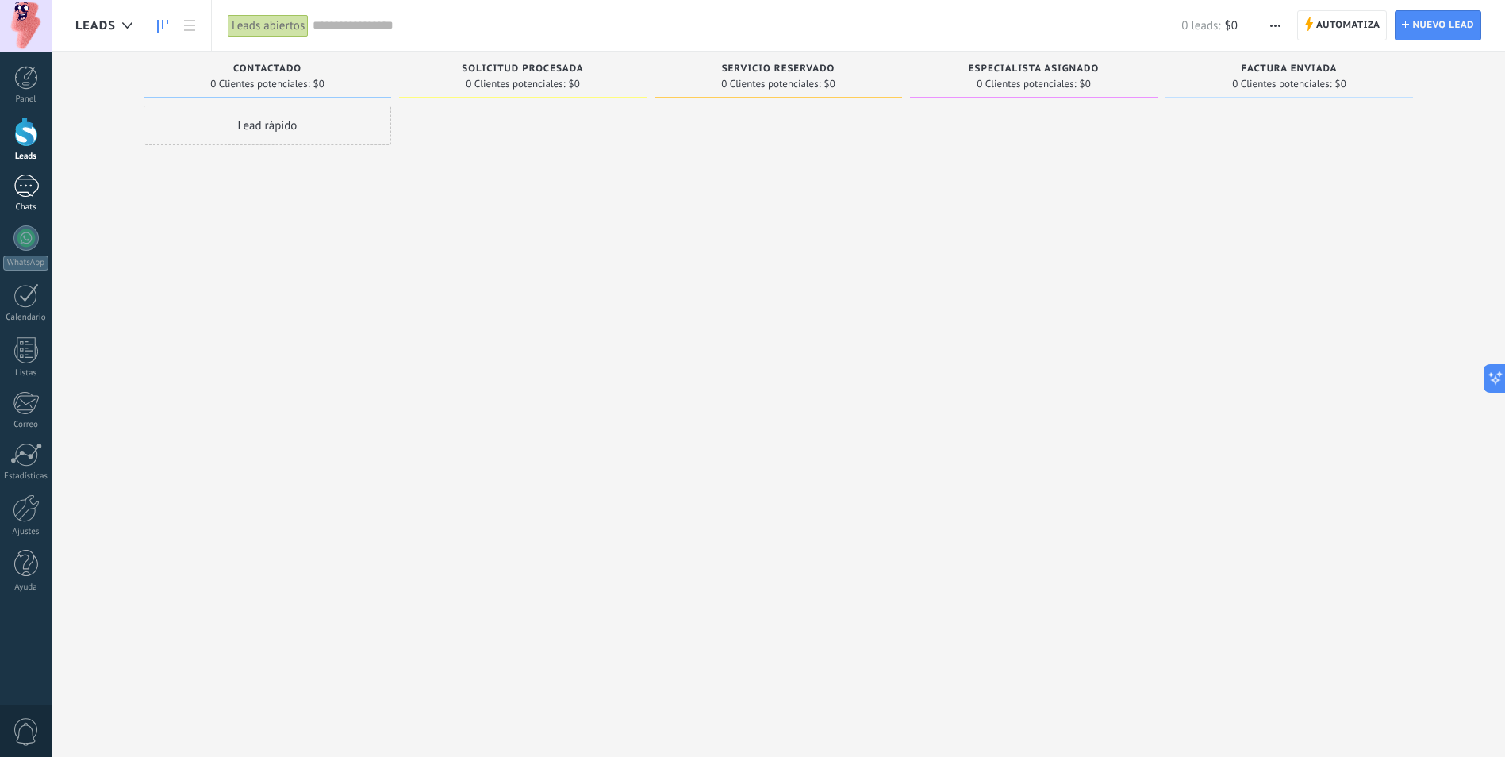
click at [29, 182] on div at bounding box center [25, 186] width 25 height 23
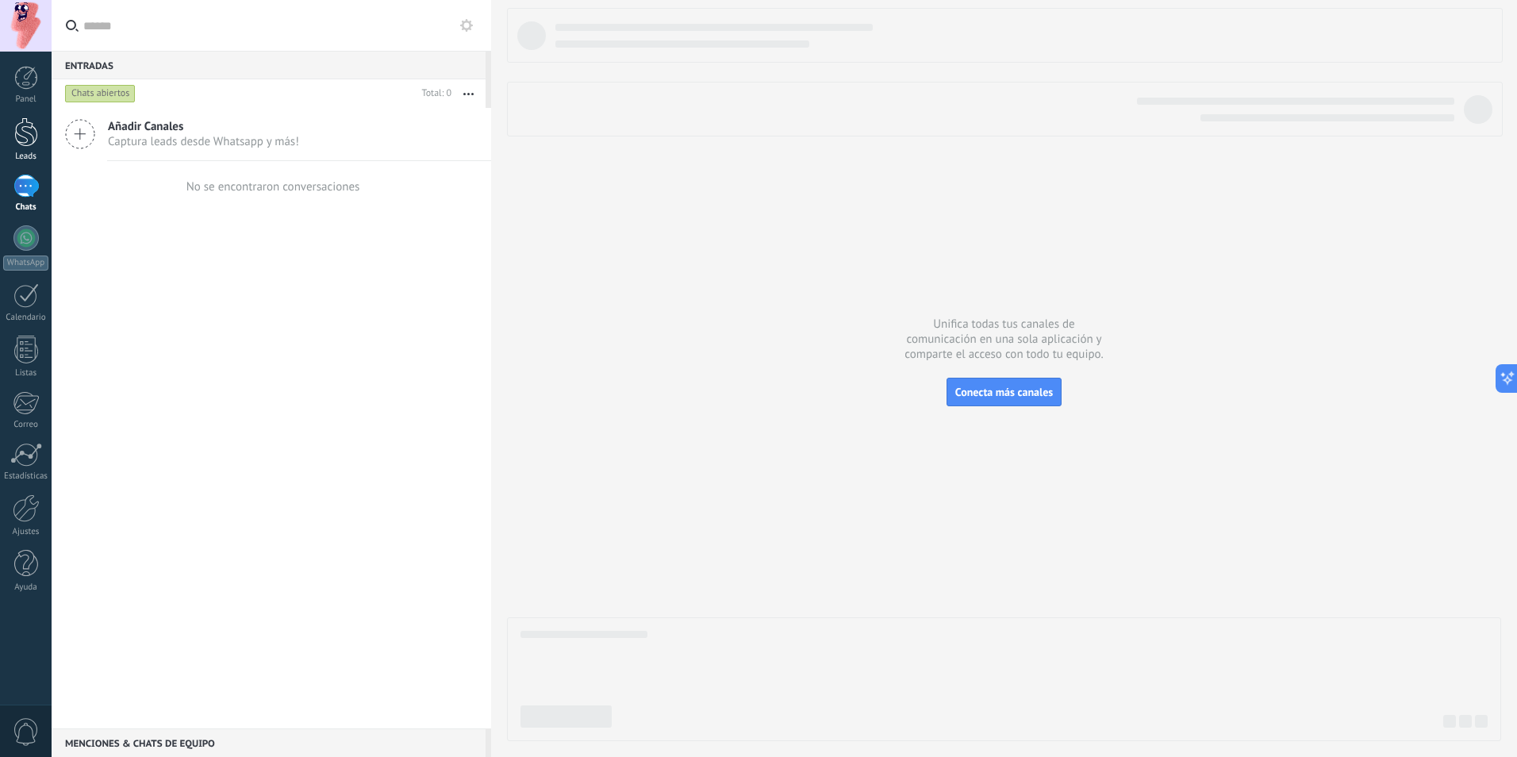
click at [21, 144] on div at bounding box center [26, 131] width 24 height 29
